Goal: Browse casually: Explore the website without a specific task or goal

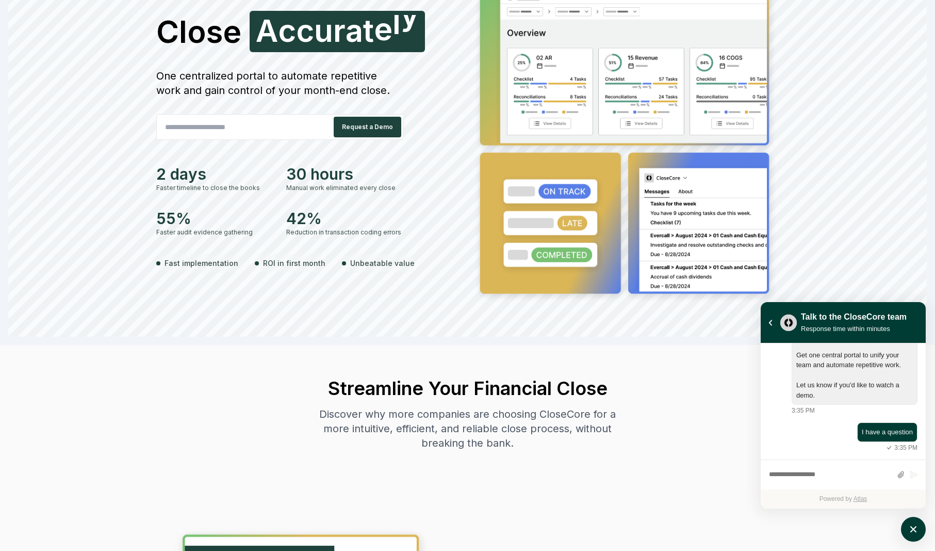
scroll to position [170, 0]
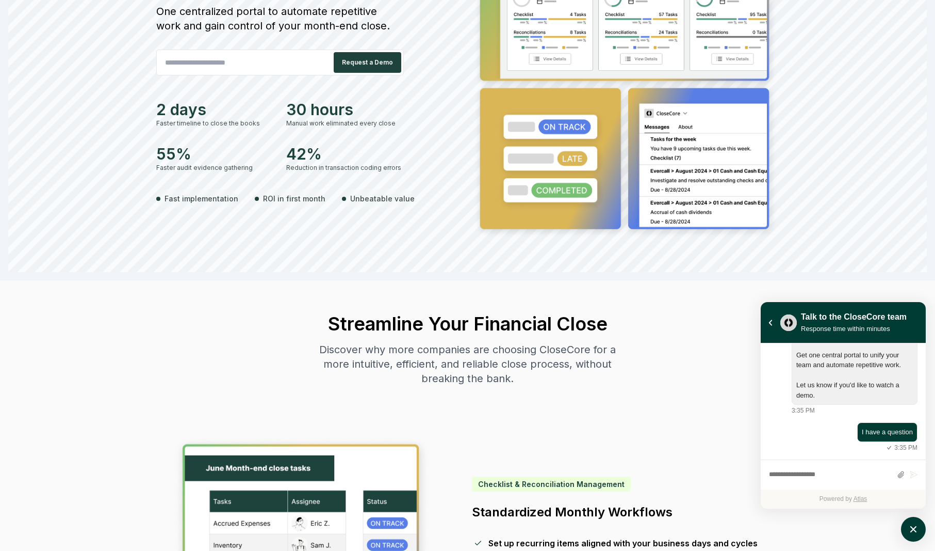
drag, startPoint x: 315, startPoint y: 344, endPoint x: 416, endPoint y: 368, distance: 103.9
click at [414, 367] on div "Discover why more companies are choosing CloseCore for a more intuitive, effici…" at bounding box center [468, 363] width 316 height 43
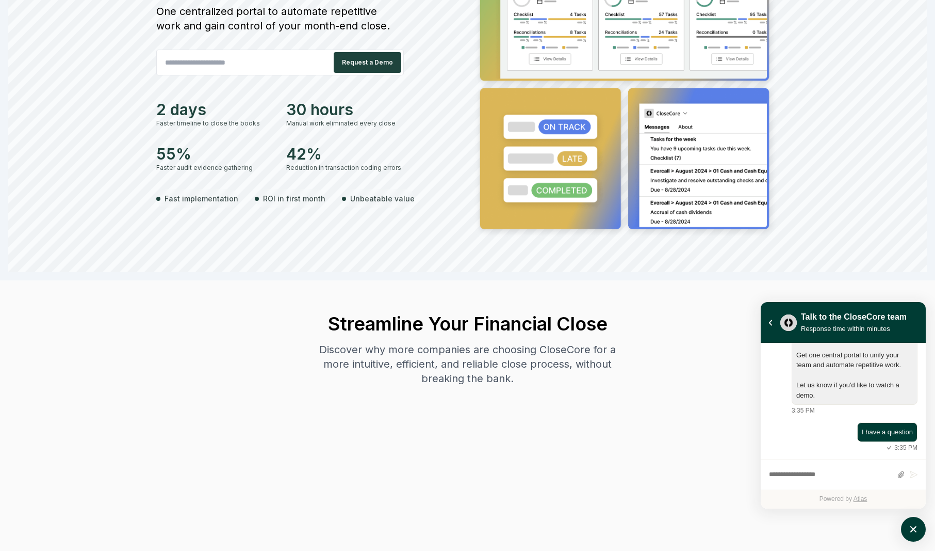
click at [416, 368] on div "Discover why more companies are choosing CloseCore for a more intuitive, effici…" at bounding box center [468, 363] width 316 height 43
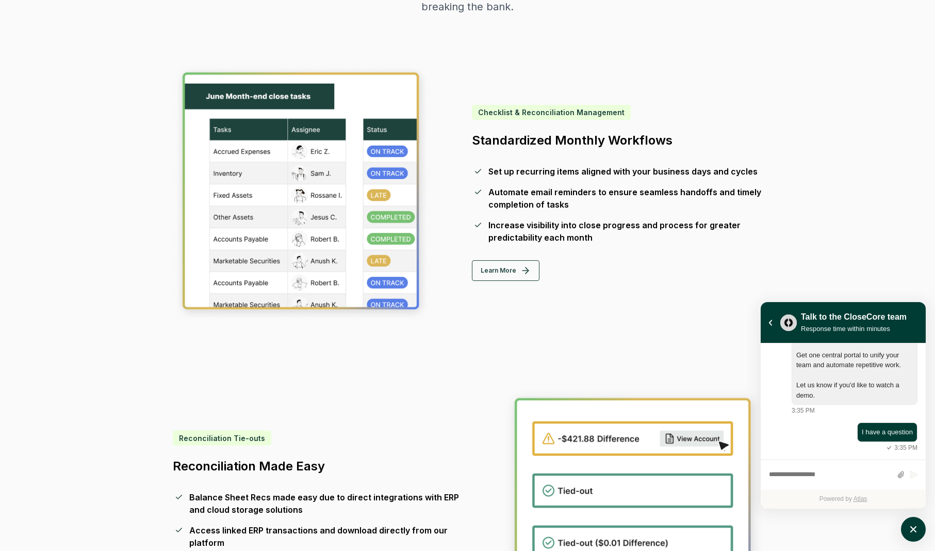
scroll to position [528, 0]
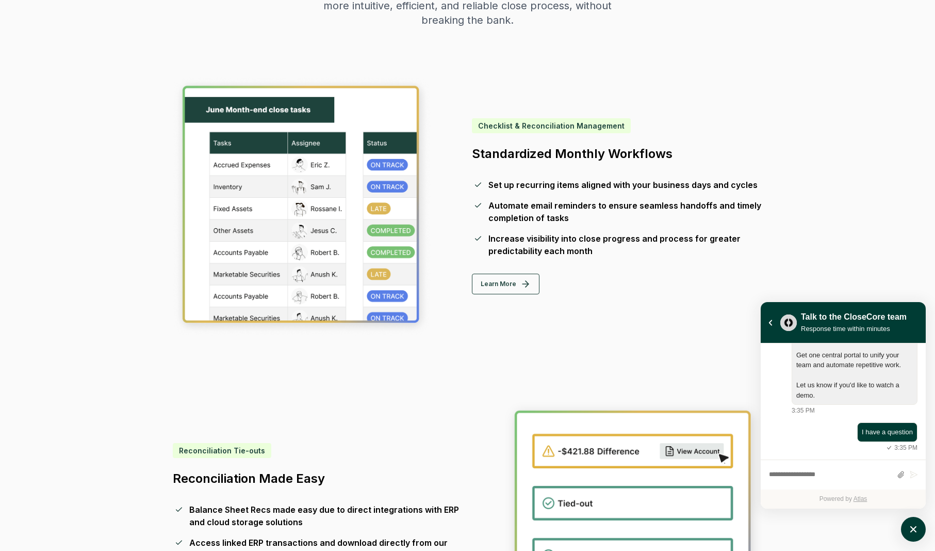
drag, startPoint x: 480, startPoint y: 147, endPoint x: 567, endPoint y: 248, distance: 133.6
click at [566, 248] on div "Checklist & Reconciliation Management Standardized Monthly Workflows Set up rec…" at bounding box center [617, 206] width 291 height 176
drag, startPoint x: 567, startPoint y: 248, endPoint x: 574, endPoint y: 251, distance: 8.3
click at [567, 248] on div "Increase visibility into close progress and process for greater predictability …" at bounding box center [626, 244] width 274 height 25
drag, startPoint x: 579, startPoint y: 254, endPoint x: 479, endPoint y: 154, distance: 141.2
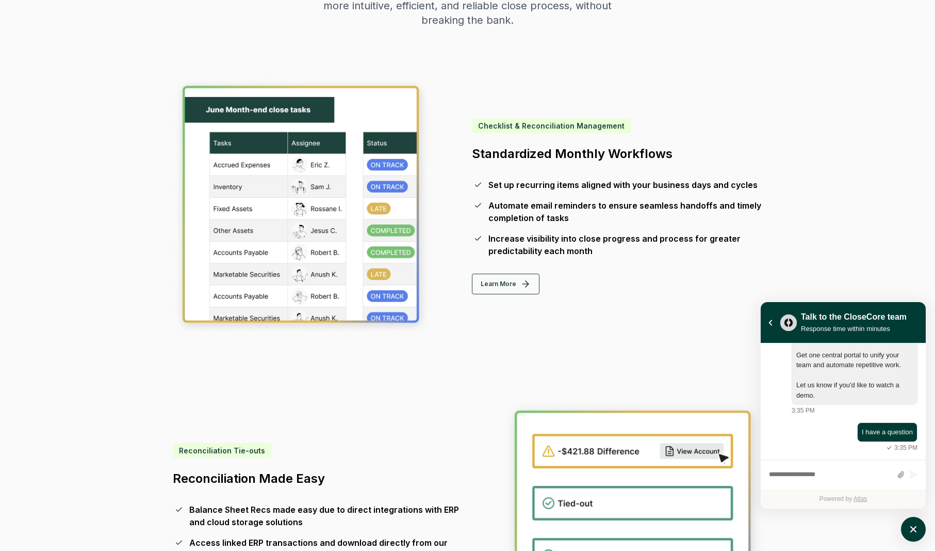
click at [481, 155] on div "Checklist & Reconciliation Management Standardized Monthly Workflows Set up rec…" at bounding box center [617, 206] width 291 height 176
click at [479, 154] on h3 "Standardized Monthly Workflows" at bounding box center [617, 154] width 291 height 17
click at [501, 155] on h3 "Standardized Monthly Workflows" at bounding box center [617, 154] width 291 height 17
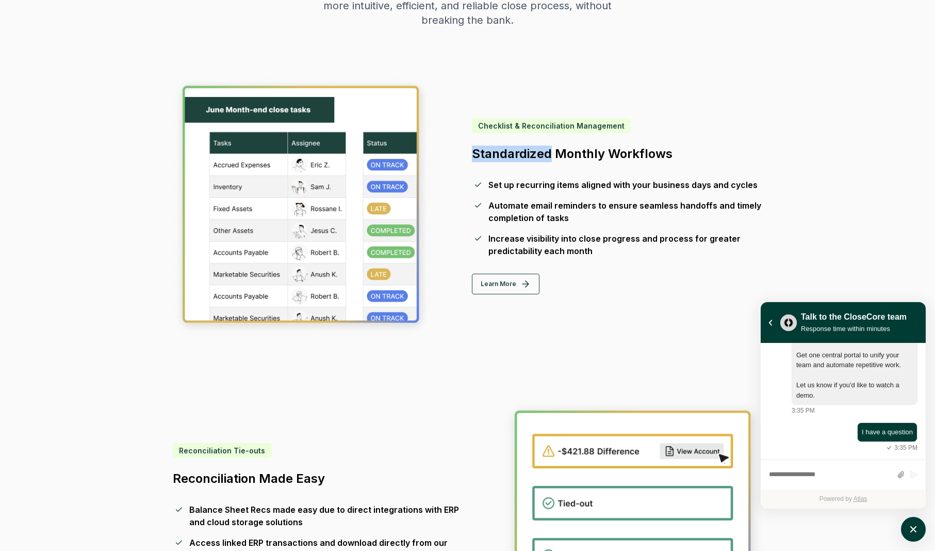
click at [501, 155] on h3 "Standardized Monthly Workflows" at bounding box center [617, 154] width 291 height 17
click at [518, 156] on h3 "Standardized Monthly Workflows" at bounding box center [617, 154] width 291 height 17
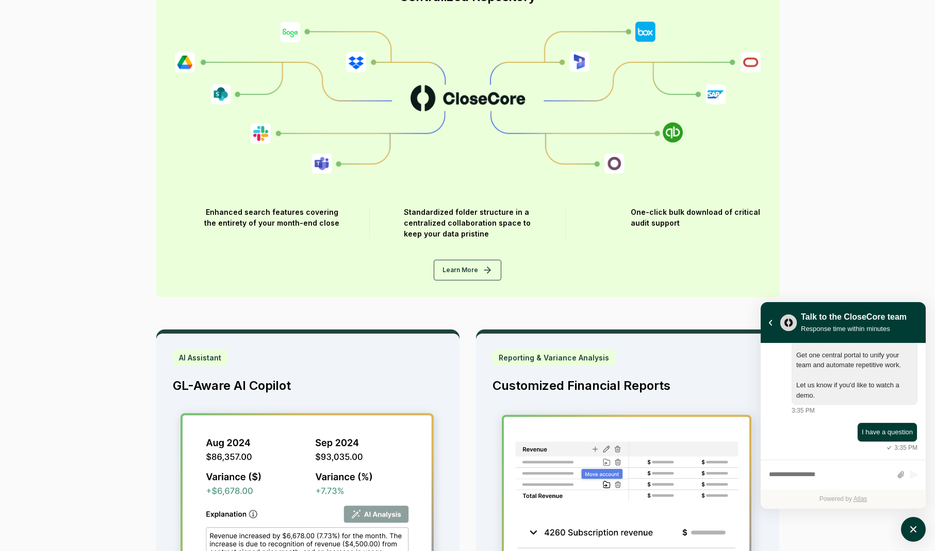
scroll to position [1872, 0]
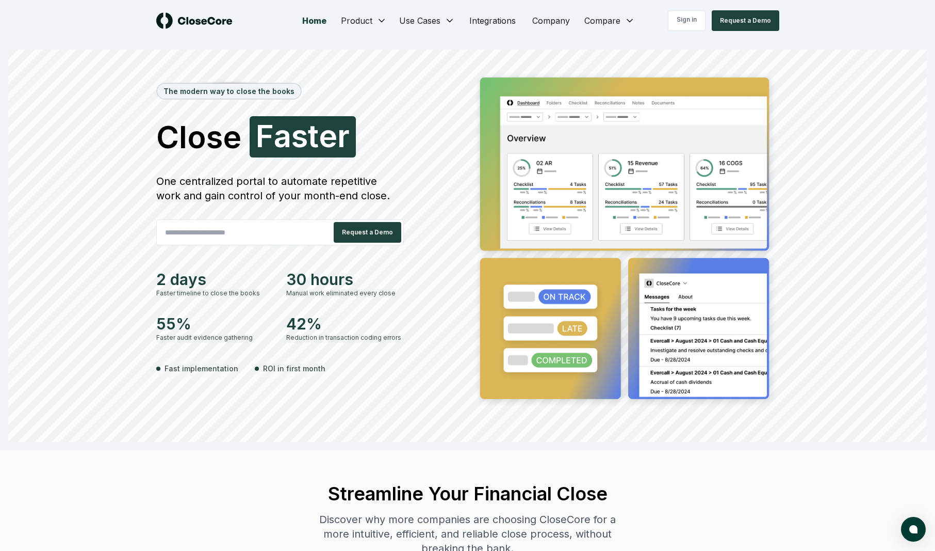
click at [418, 60] on div "The modern way to close the books Close Faster F a s t e r One centralized port…" at bounding box center [467, 246] width 919 height 392
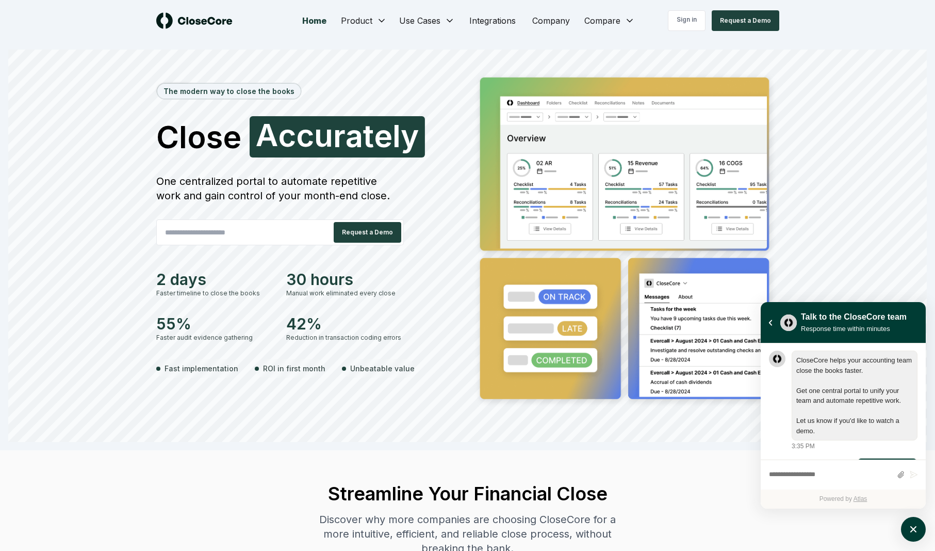
scroll to position [36, 0]
